Goal: Find contact information: Obtain details needed to contact an individual or organization

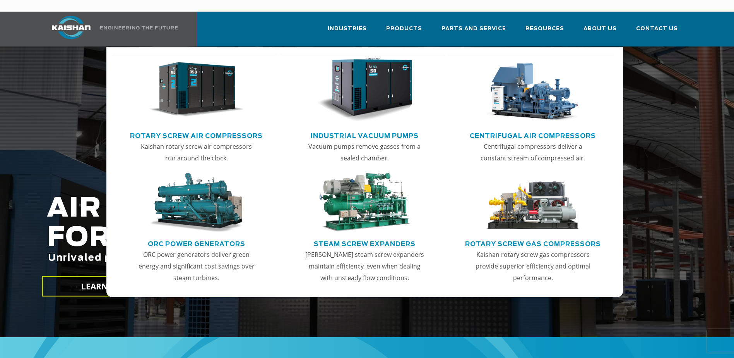
click at [198, 129] on link "Rotary Screw Air Compressors" at bounding box center [196, 135] width 133 height 12
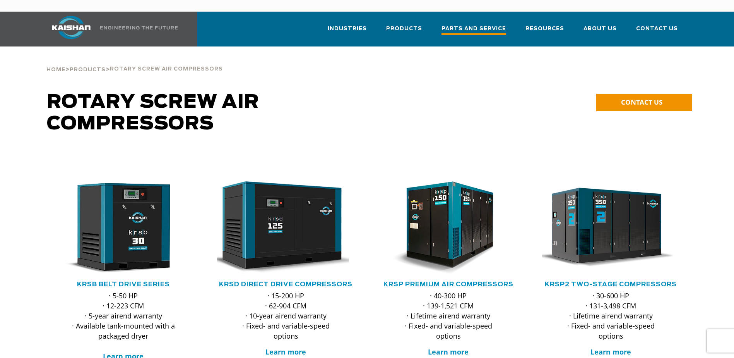
click at [486, 19] on link "Parts and Service" at bounding box center [474, 33] width 65 height 28
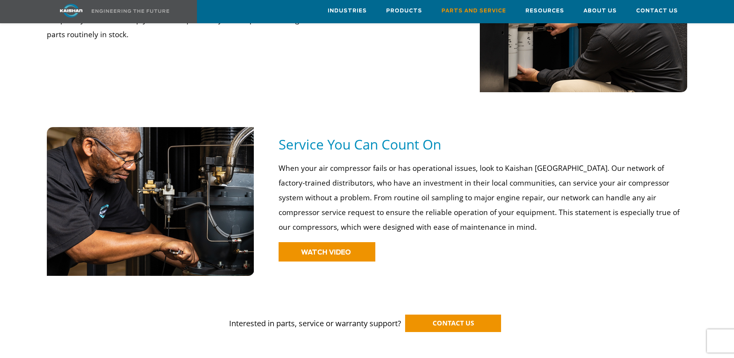
scroll to position [503, 0]
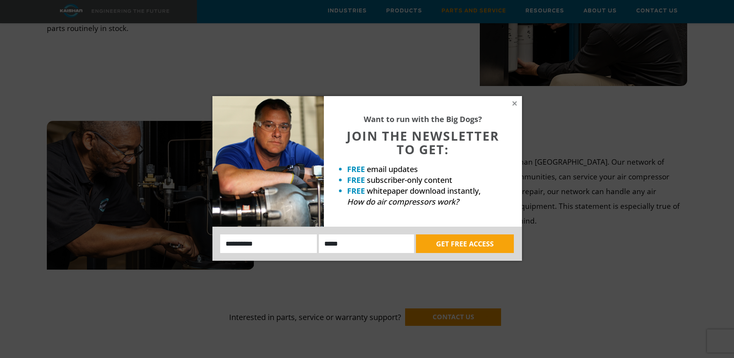
click at [512, 102] on icon at bounding box center [514, 103] width 7 height 7
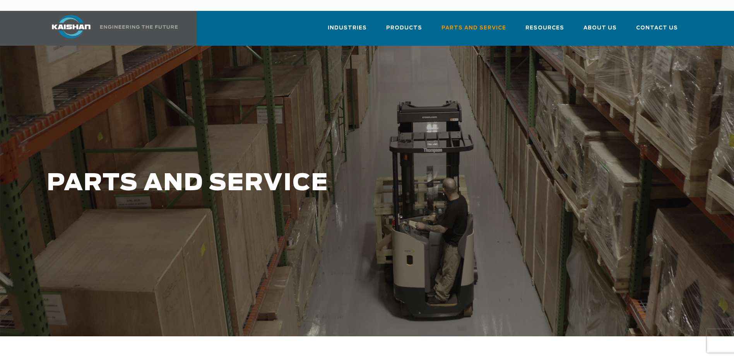
scroll to position [0, 0]
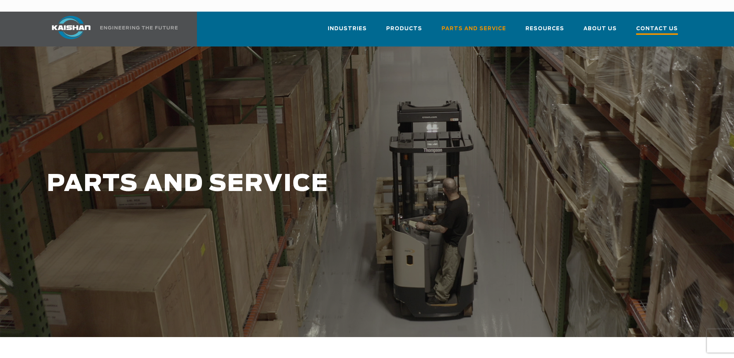
click at [656, 24] on span "Contact Us" at bounding box center [657, 29] width 42 height 10
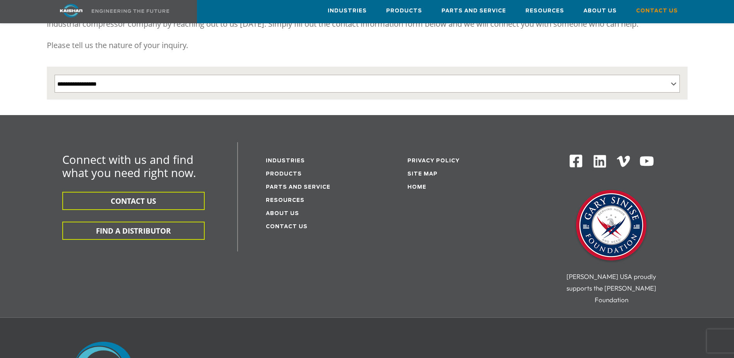
scroll to position [214, 0]
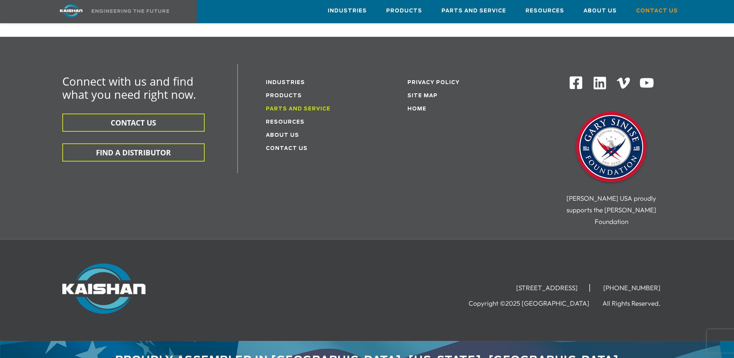
click at [295, 106] on link "Parts and service" at bounding box center [298, 108] width 65 height 5
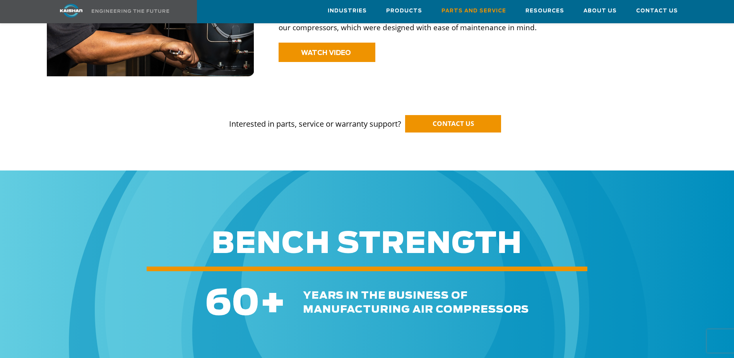
scroll to position [697, 0]
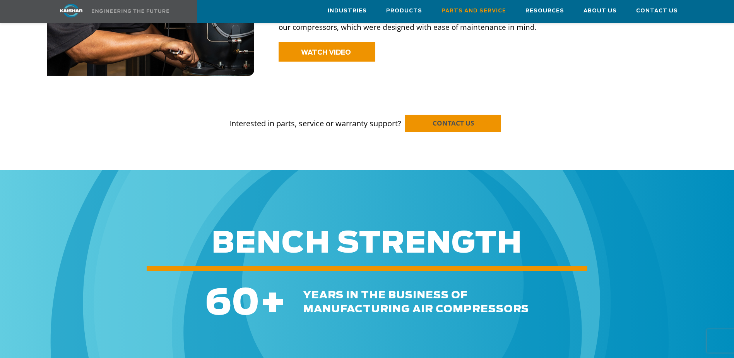
click at [444, 118] on span "CONTACT US" at bounding box center [453, 122] width 41 height 9
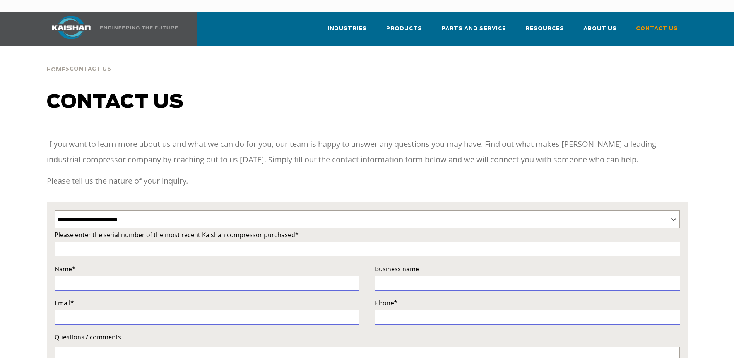
select select "**********"
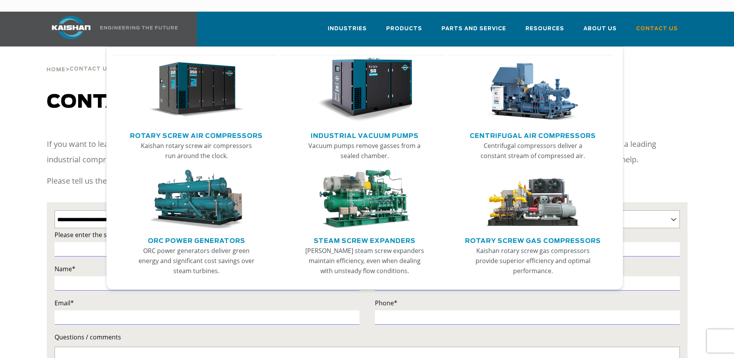
click at [172, 92] on img "Main menu" at bounding box center [196, 90] width 95 height 64
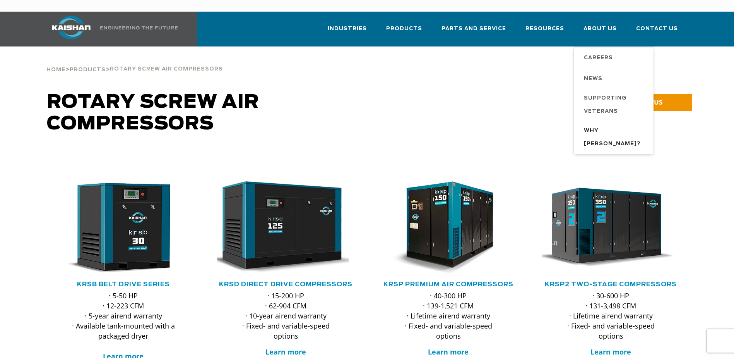
click at [612, 124] on span "Why [PERSON_NAME]?" at bounding box center [615, 137] width 62 height 26
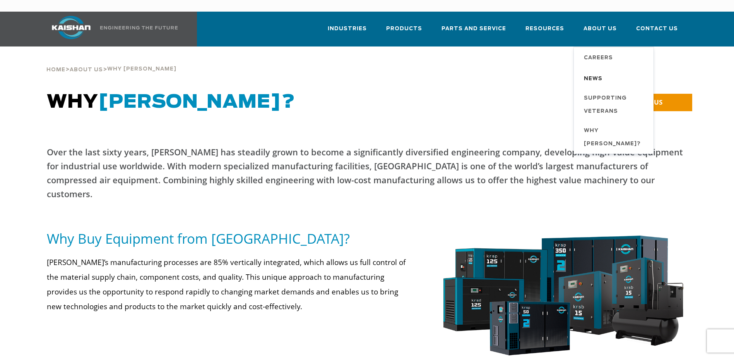
click at [600, 72] on span "News" at bounding box center [593, 78] width 19 height 13
